Goal: Submit feedback/report problem: Contribute content

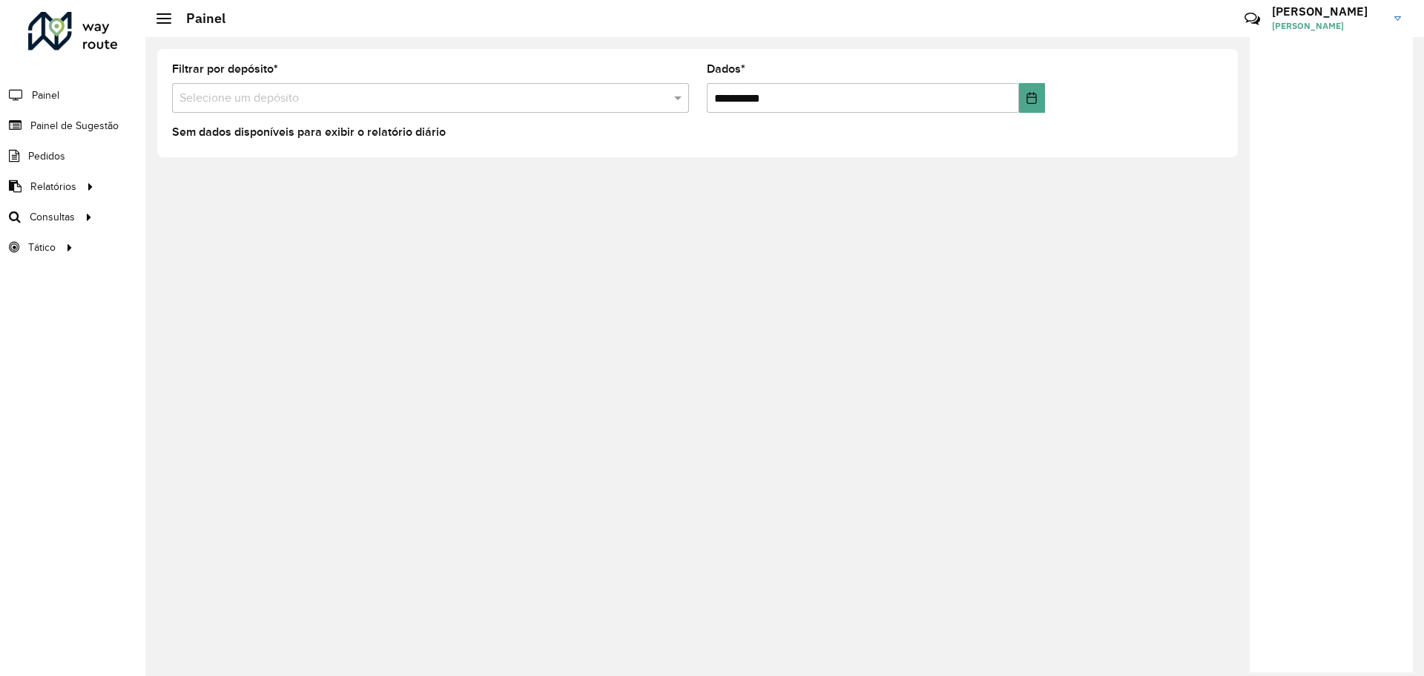
click at [1288, 20] on font "[PERSON_NAME]" at bounding box center [1308, 25] width 72 height 11
click at [1302, 124] on font "Encerrar sessão" at bounding box center [1326, 118] width 74 height 13
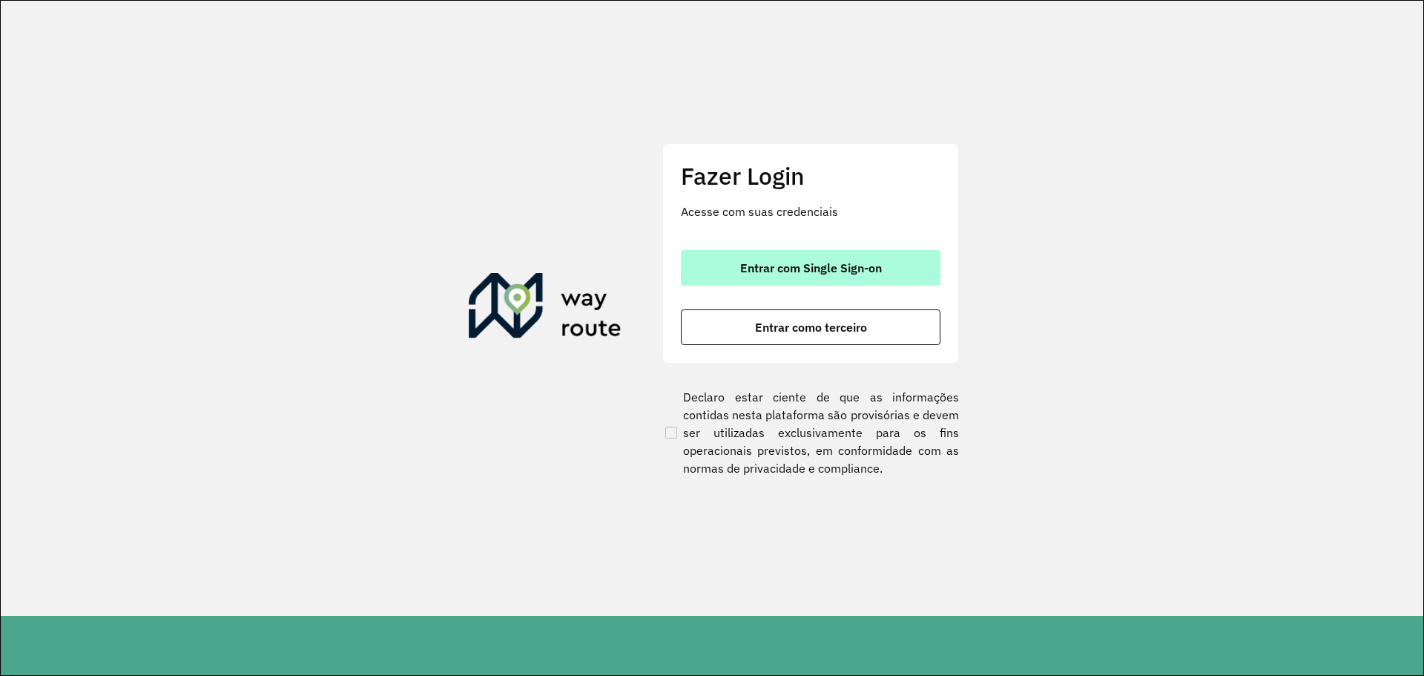
click at [809, 262] on font "Entrar com Single Sign-on" at bounding box center [811, 267] width 142 height 15
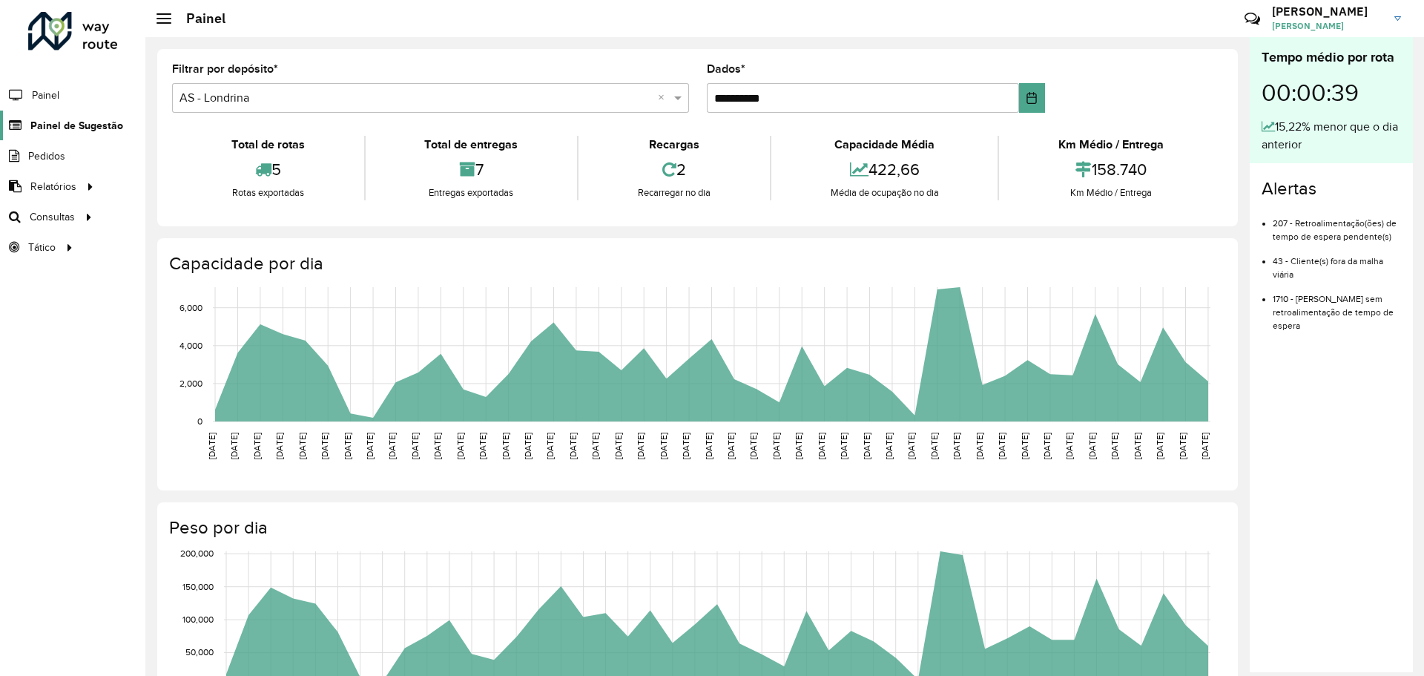
click at [70, 119] on font "Painel de Sugestão" at bounding box center [76, 125] width 93 height 12
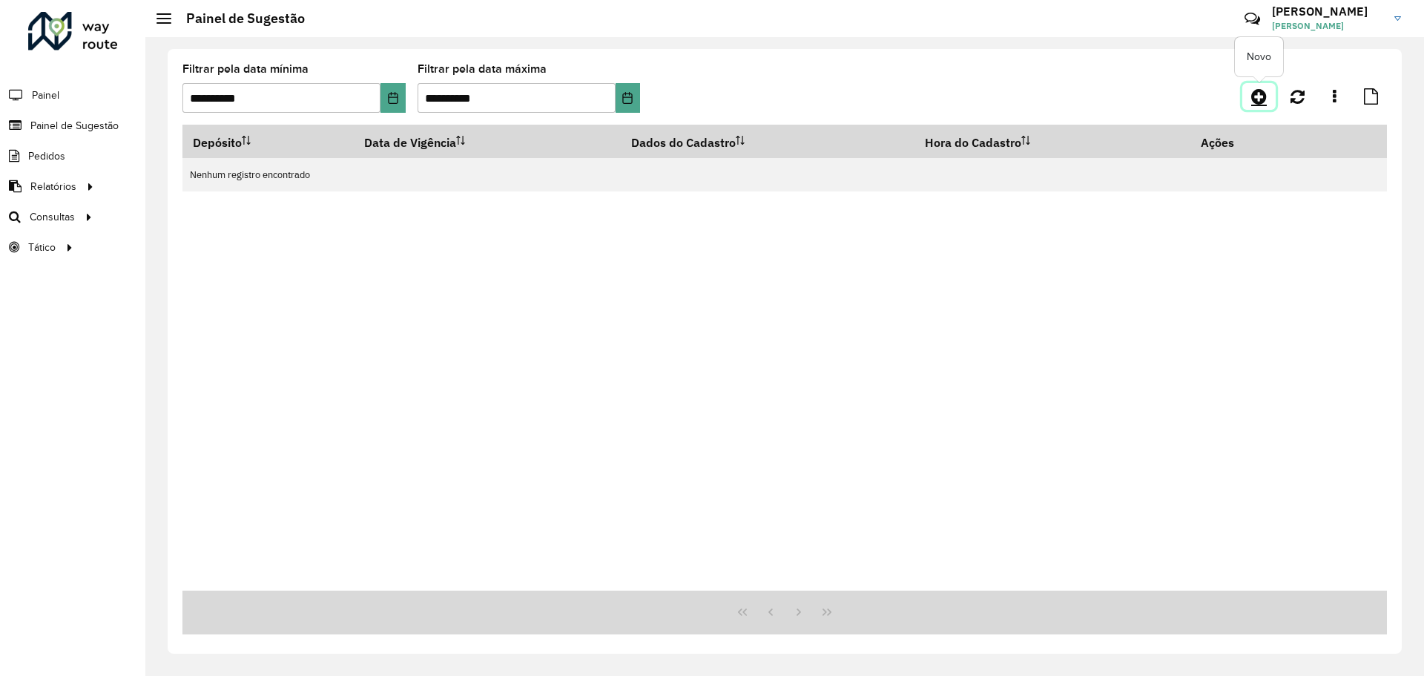
click at [1266, 96] on icon at bounding box center [1259, 97] width 16 height 18
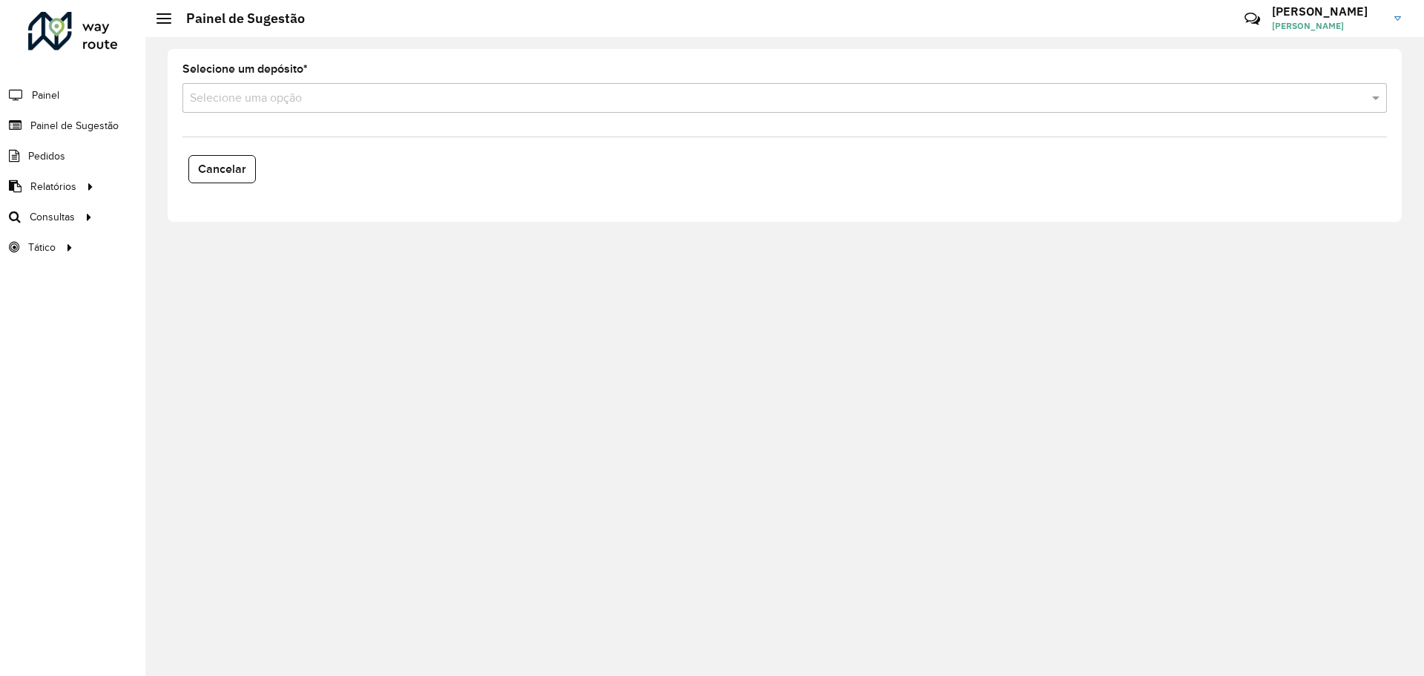
click at [312, 98] on input "text" at bounding box center [770, 99] width 1160 height 18
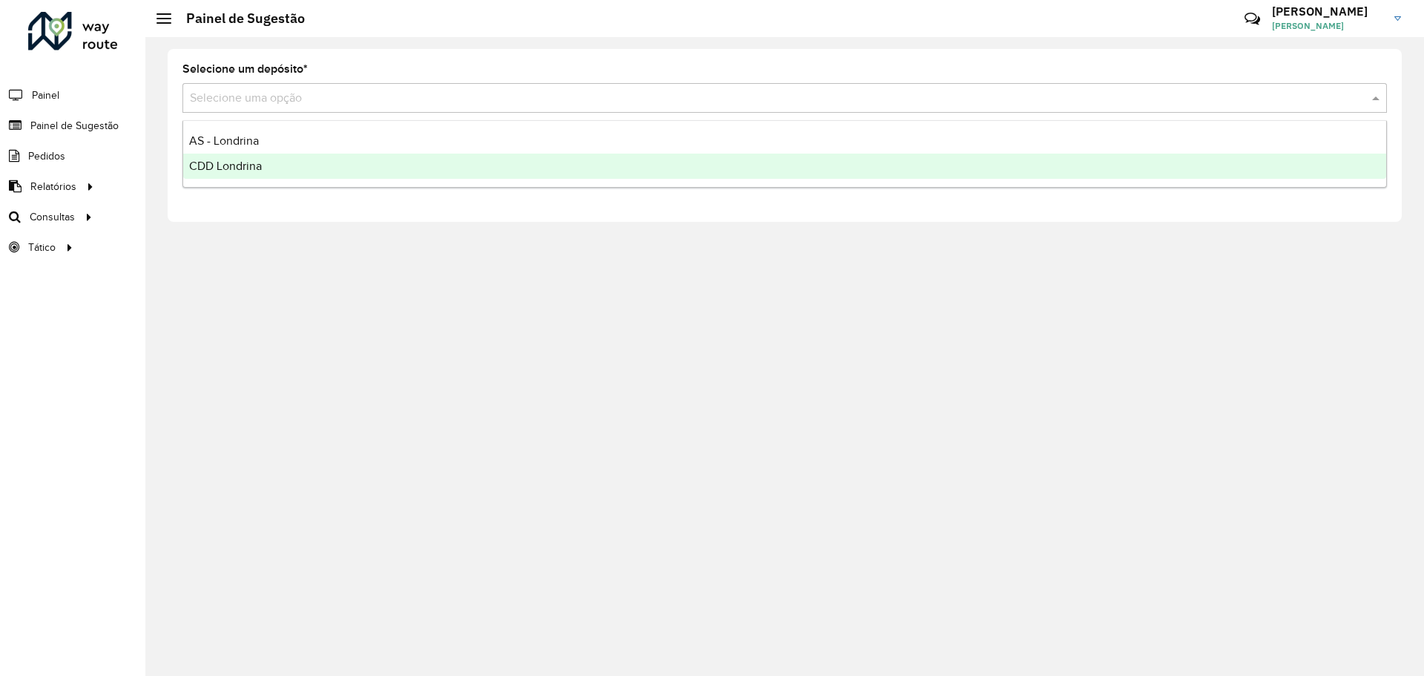
click at [248, 166] on font "CDD Londrina" at bounding box center [225, 165] width 73 height 13
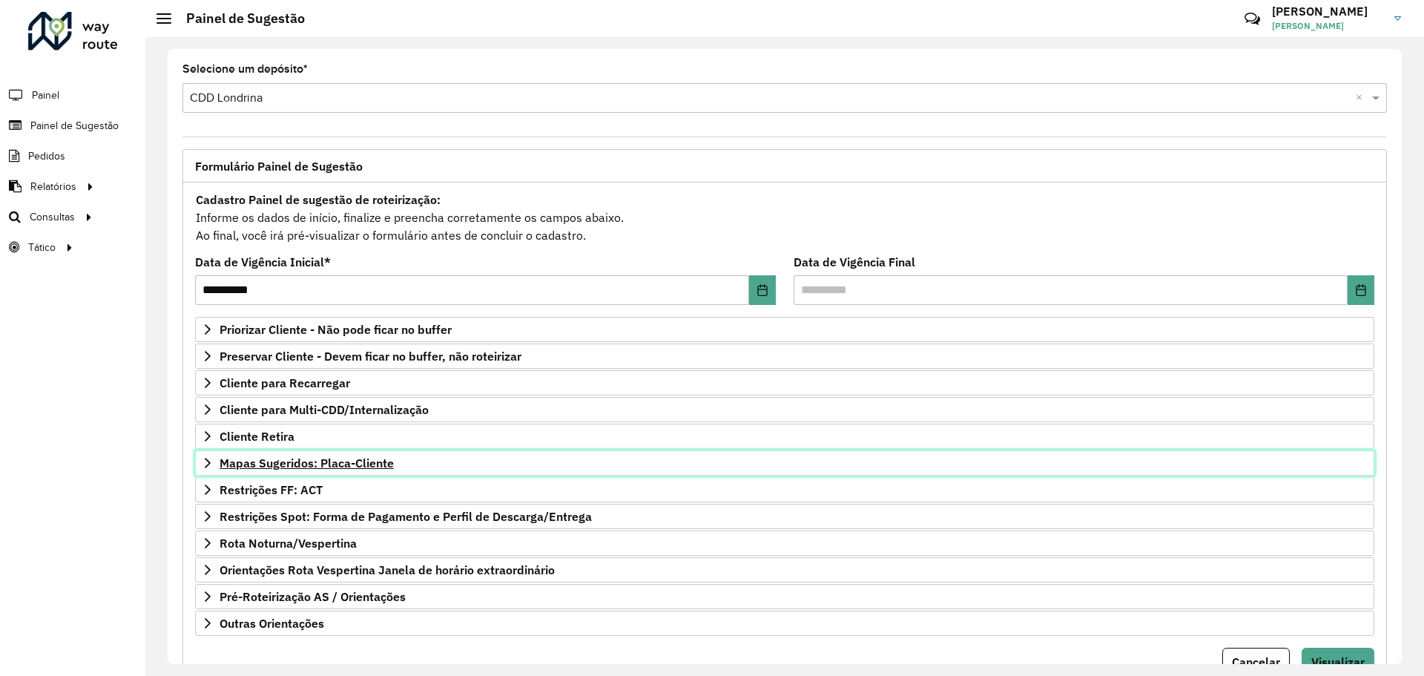
click at [291, 467] on font "Mapas Sugeridos: Placa-Cliente" at bounding box center [307, 462] width 174 height 15
